Goal: Transaction & Acquisition: Purchase product/service

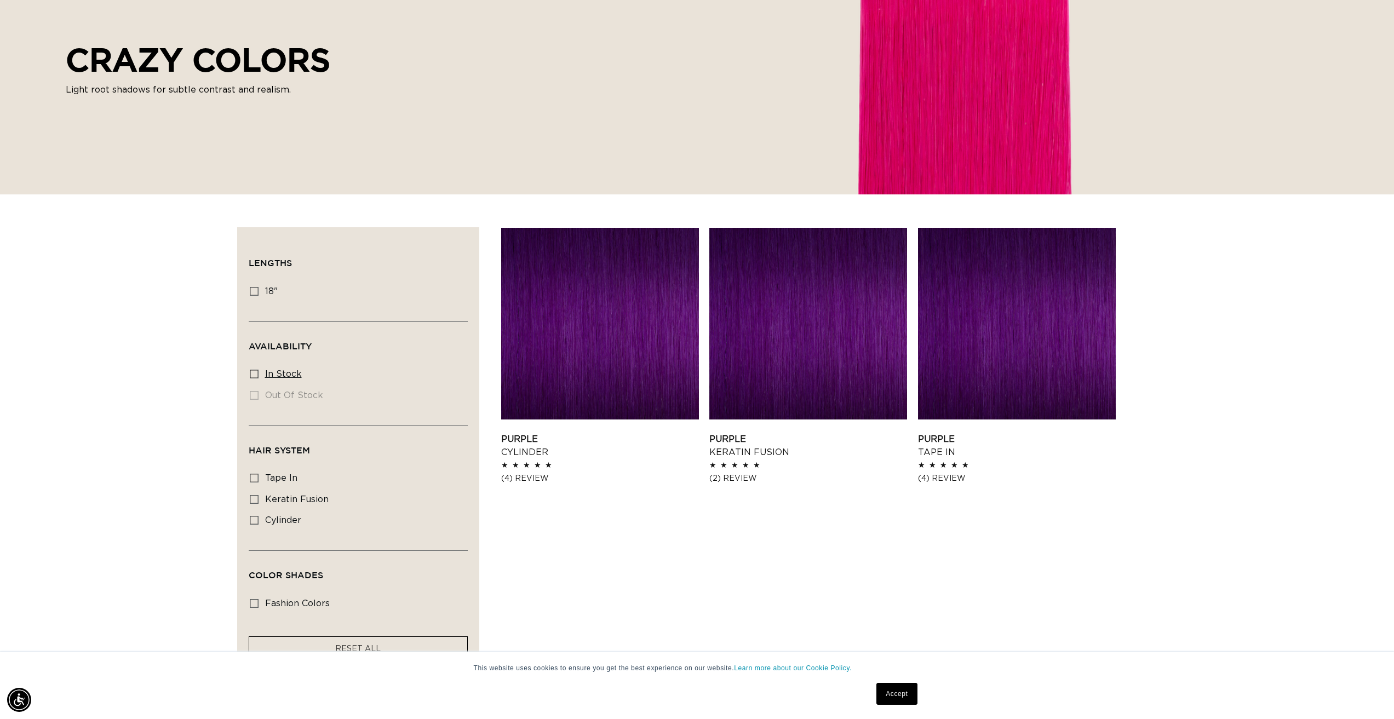
click at [286, 371] on span "In stock" at bounding box center [283, 374] width 37 height 9
click at [258, 371] on input "In stock In stock (3 products)" at bounding box center [254, 374] width 9 height 9
checkbox input "true"
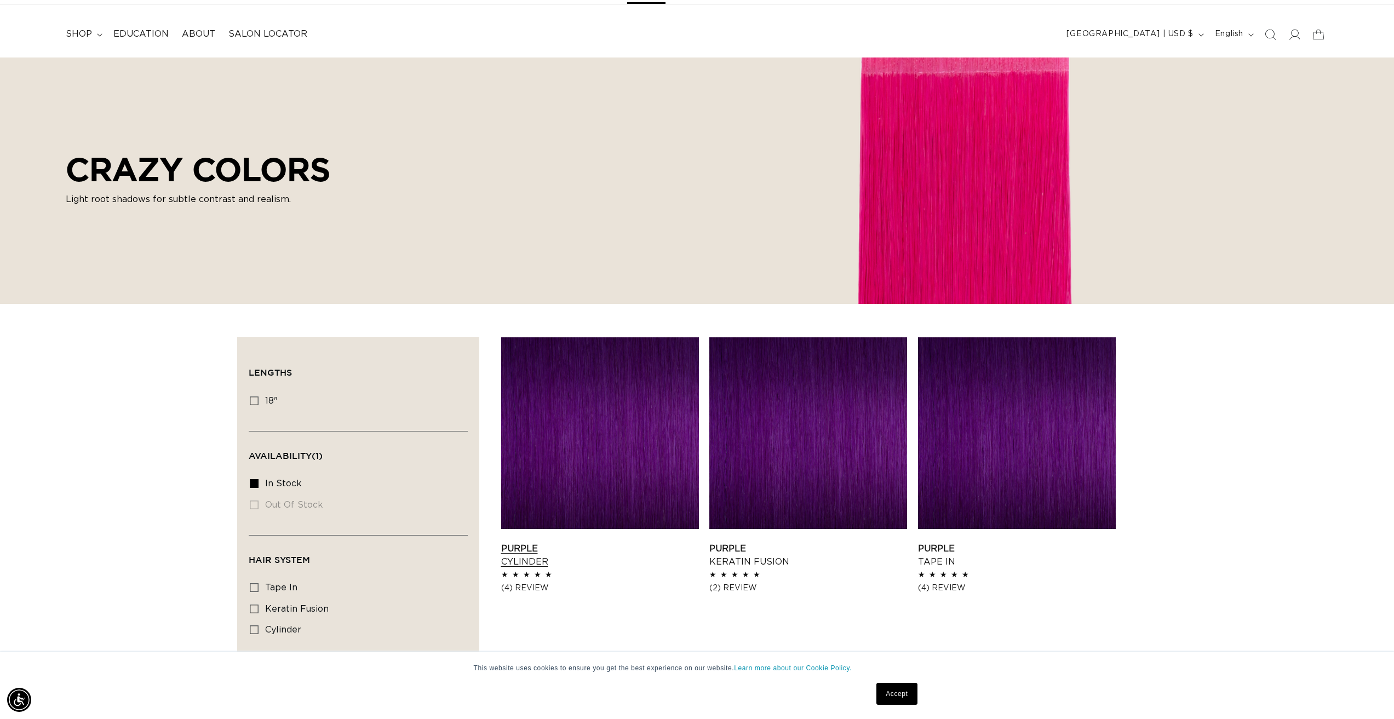
click at [573, 542] on link "Purple Cylinder" at bounding box center [600, 555] width 198 height 26
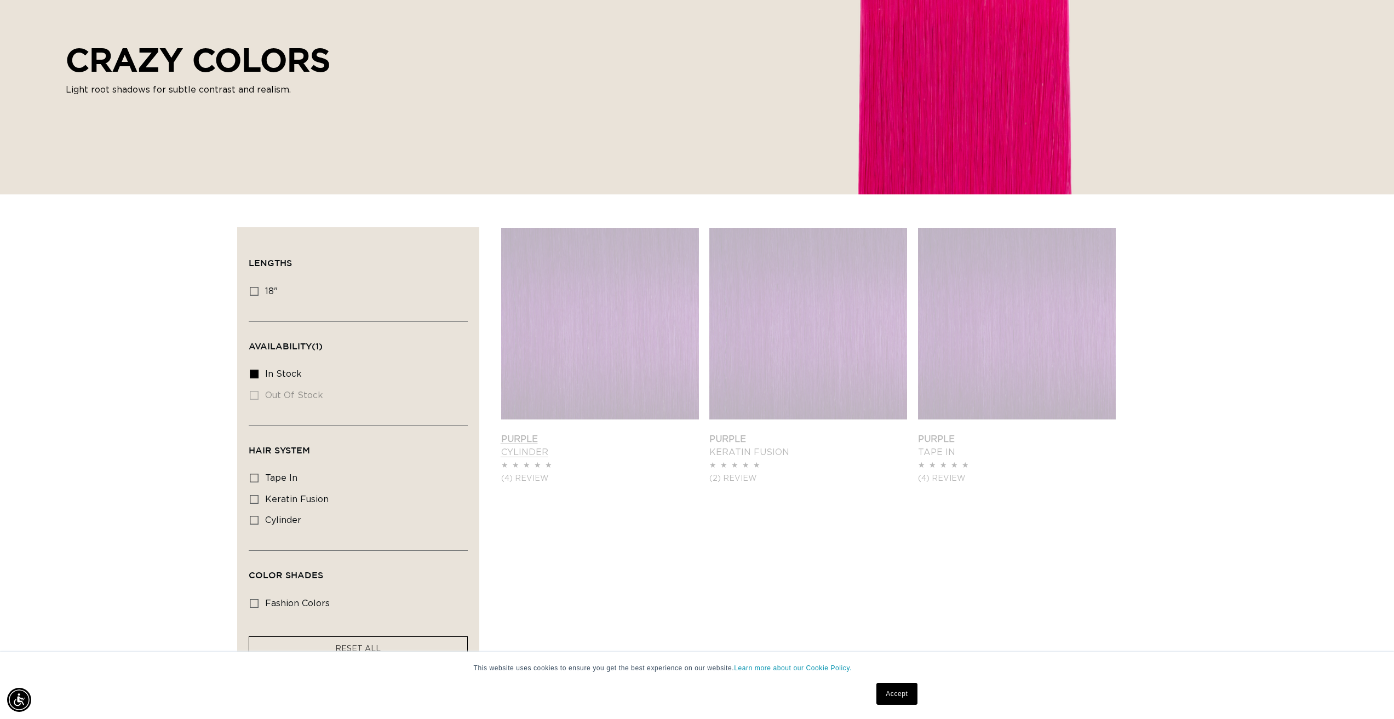
scroll to position [0, 1947]
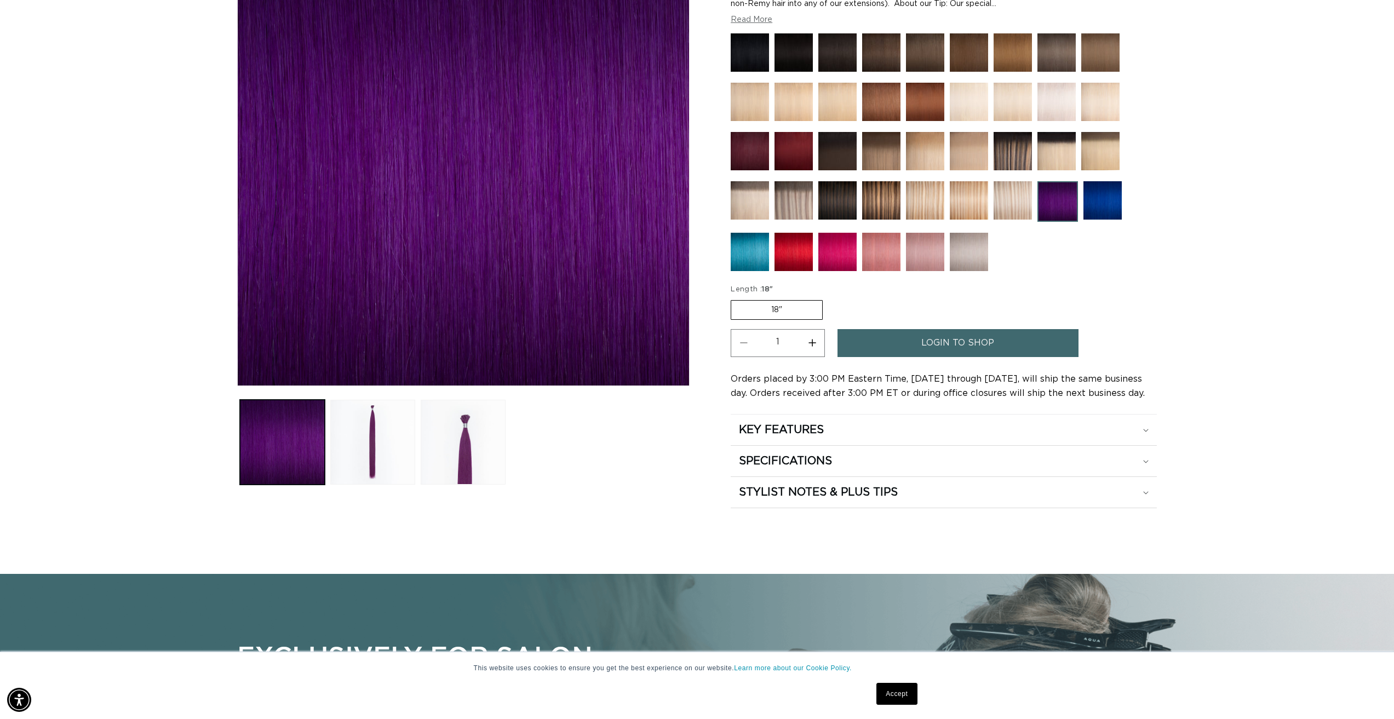
scroll to position [219, 0]
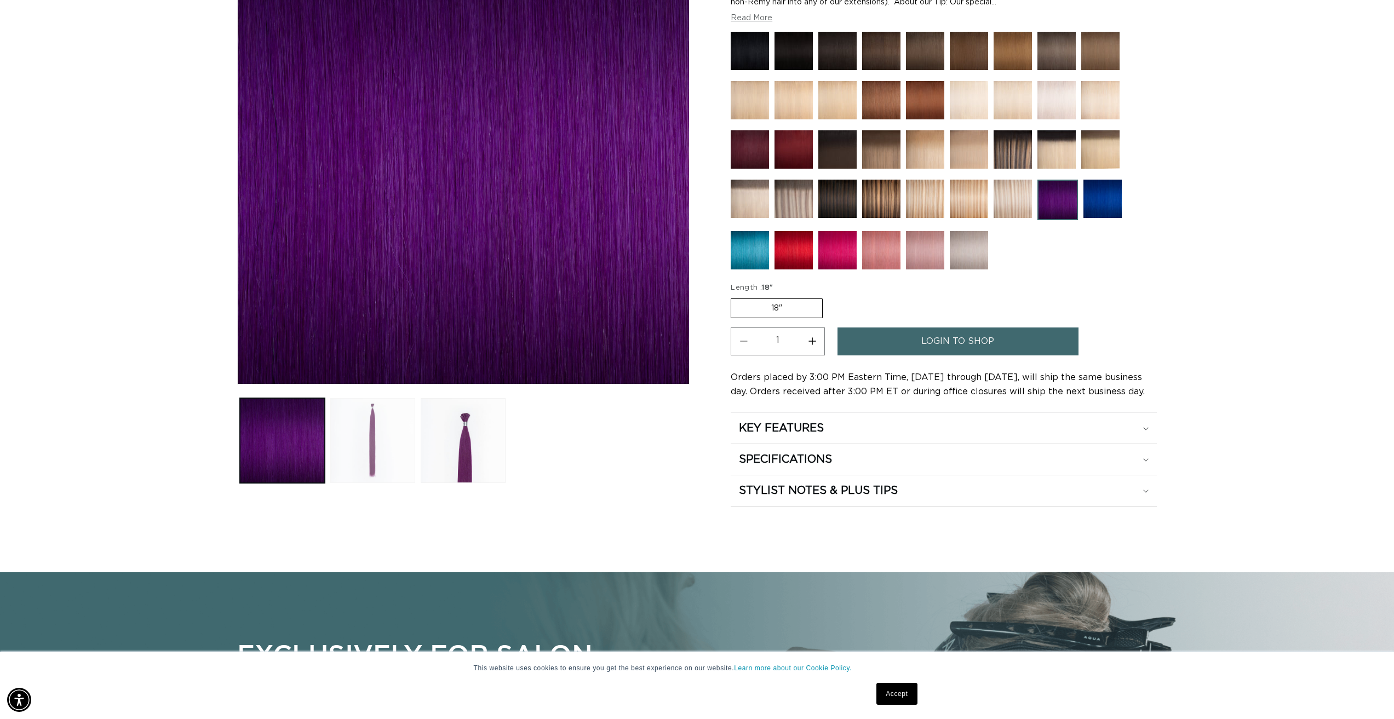
click at [374, 442] on button "Load image 2 in gallery view" at bounding box center [372, 440] width 85 height 85
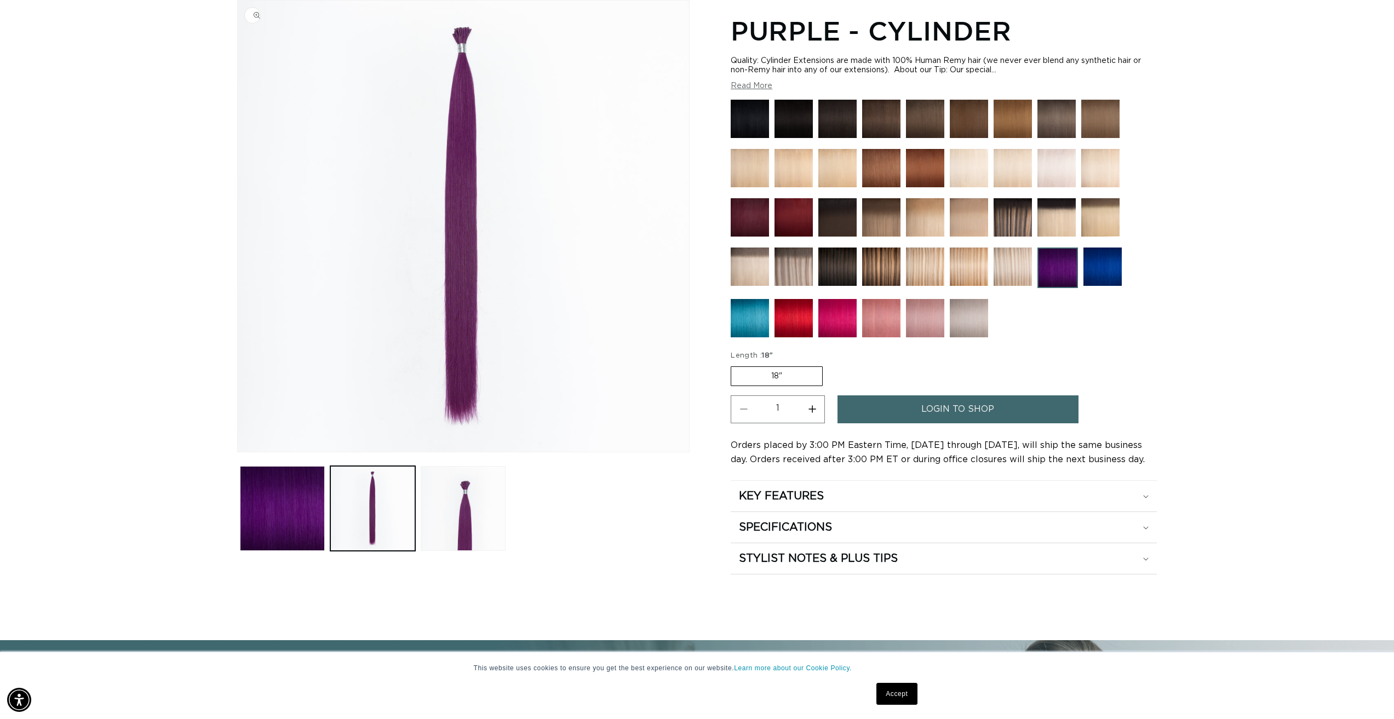
scroll to position [0, 1947]
click at [462, 504] on button "Load image 3 in gallery view" at bounding box center [463, 508] width 85 height 85
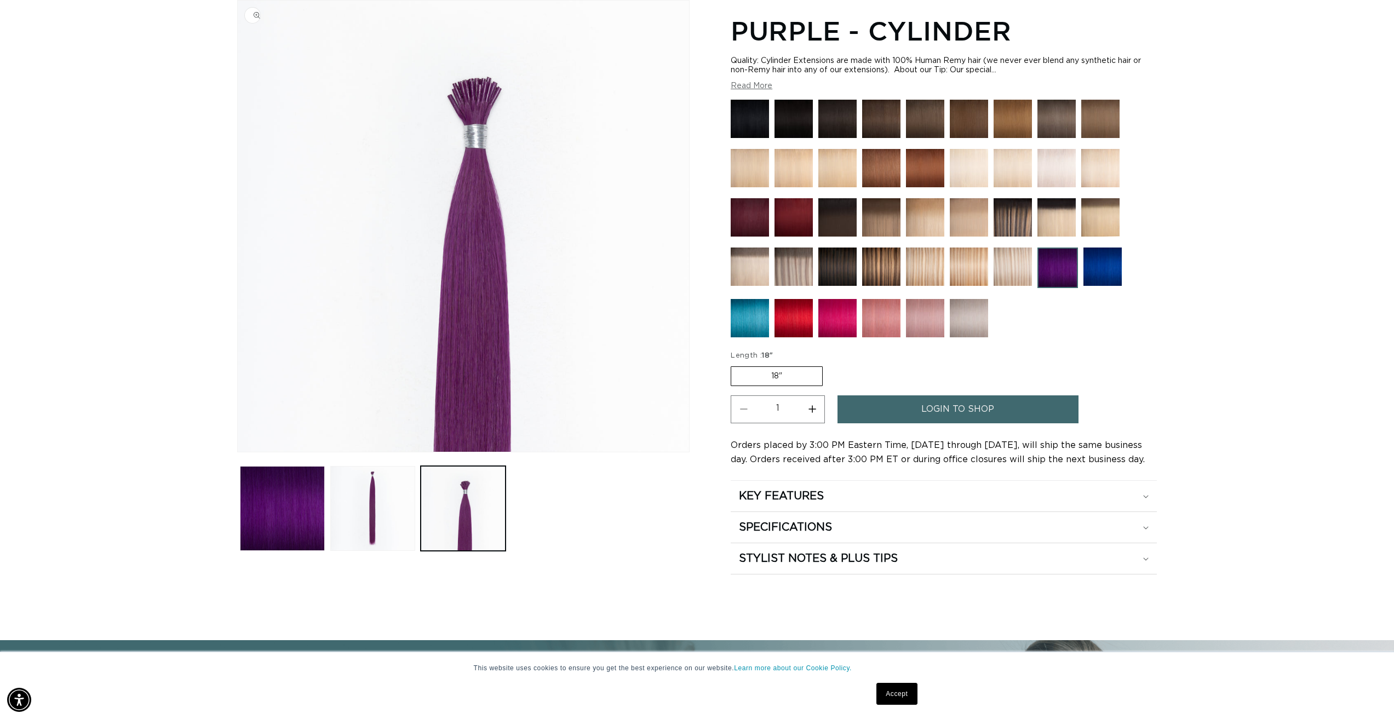
scroll to position [0, 974]
